Goal: Task Accomplishment & Management: Manage account settings

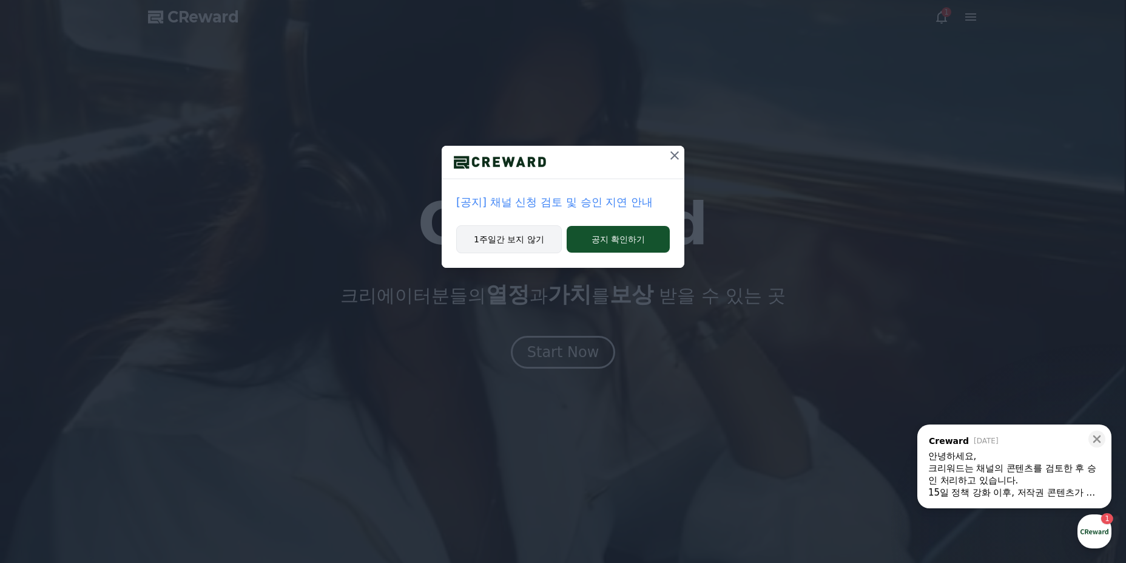
click at [483, 236] on button "1주일간 보지 않기" at bounding box center [509, 239] width 106 height 28
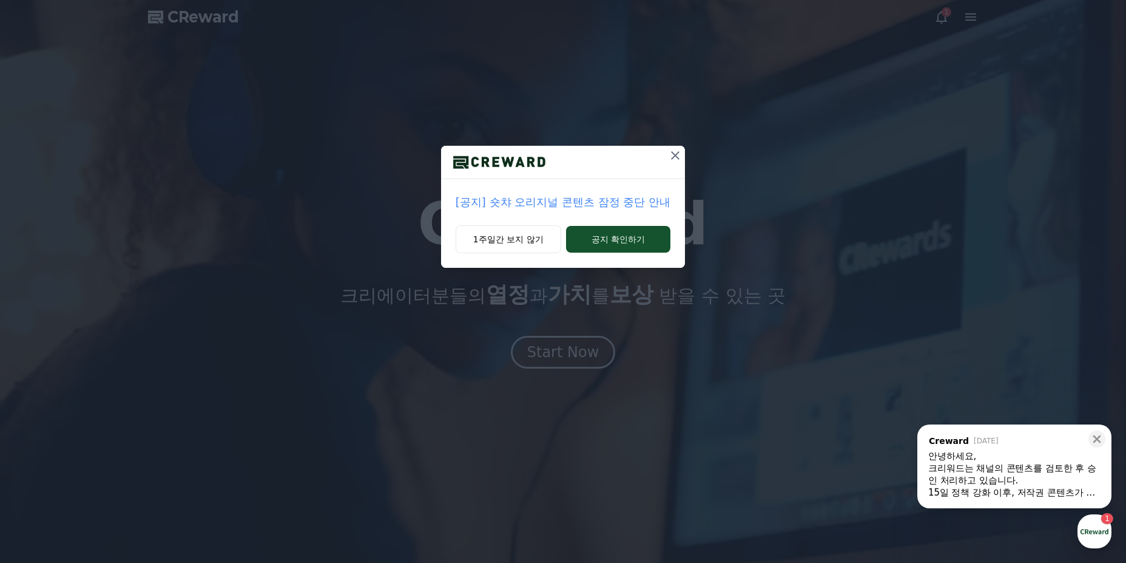
drag, startPoint x: 485, startPoint y: 235, endPoint x: 506, endPoint y: 260, distance: 32.3
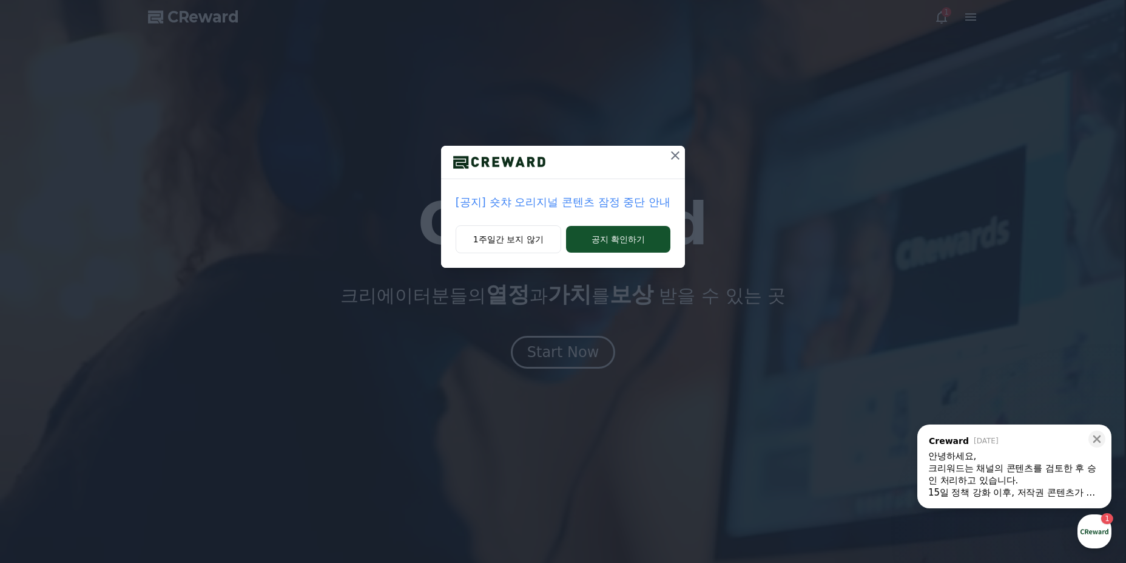
click at [485, 237] on button "1주일간 보지 않기" at bounding box center [509, 239] width 106 height 28
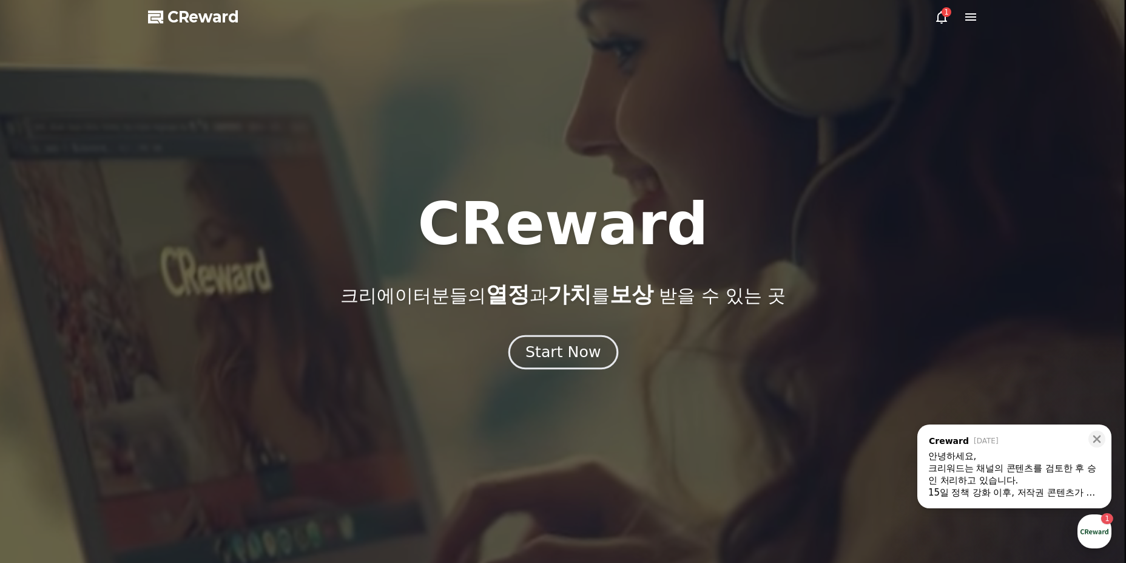
click at [556, 346] on div "Start Now" at bounding box center [563, 352] width 75 height 21
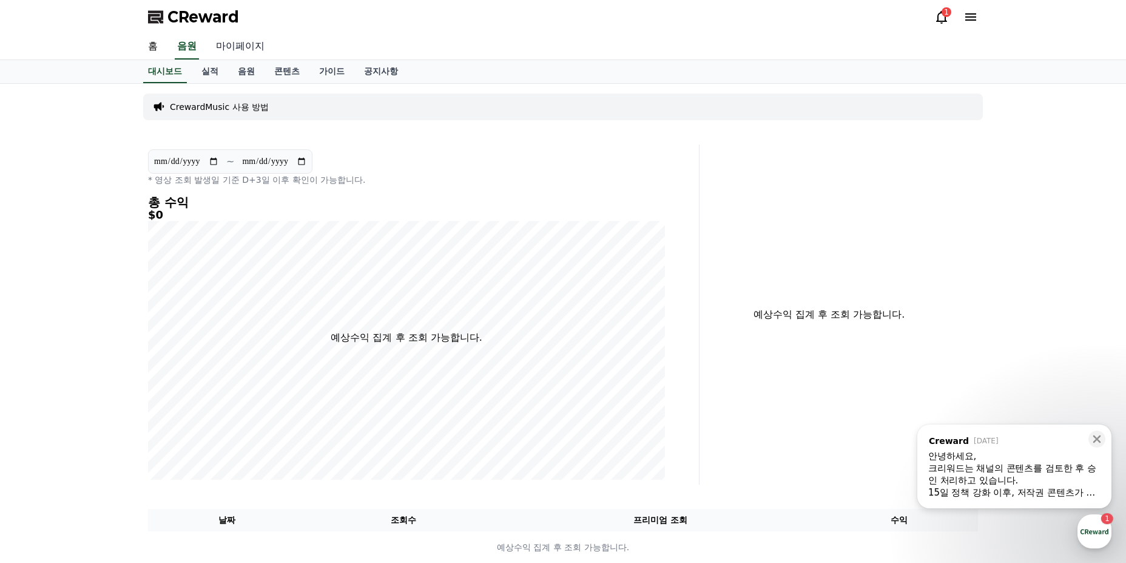
click at [239, 49] on link "마이페이지" at bounding box center [240, 46] width 68 height 25
select select "**********"
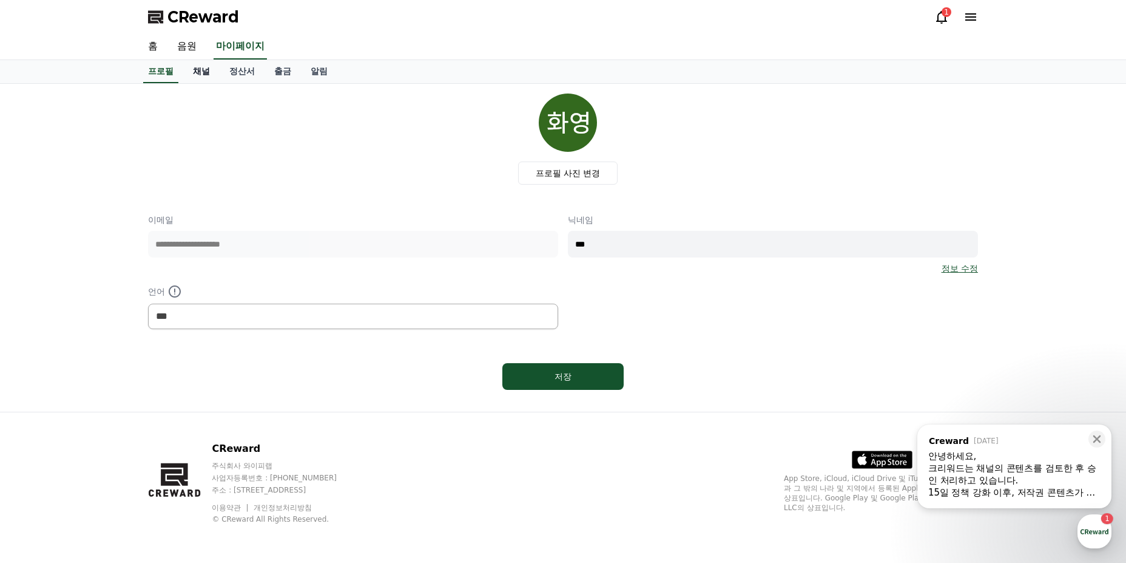
click at [201, 76] on link "채널" at bounding box center [201, 71] width 36 height 23
